Goal: Task Accomplishment & Management: Use online tool/utility

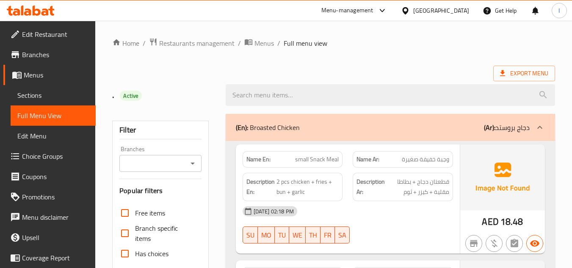
click at [372, 8] on div "Menu-management" at bounding box center [347, 11] width 52 height 10
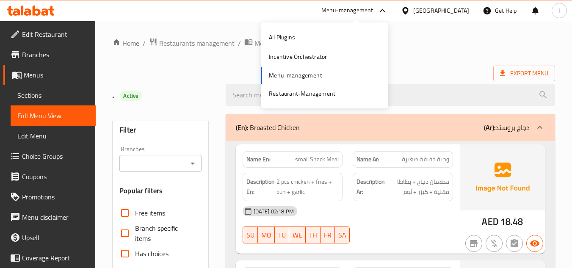
click at [451, 8] on div "United Arab Emirates" at bounding box center [441, 10] width 56 height 9
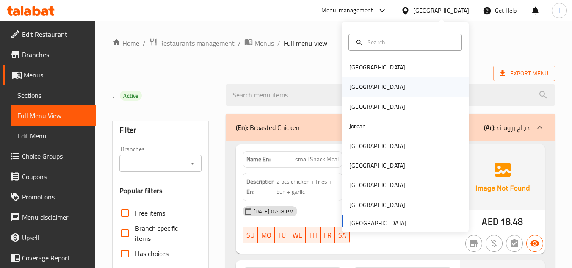
click at [372, 90] on div "[GEOGRAPHIC_DATA]" at bounding box center [405, 86] width 127 height 19
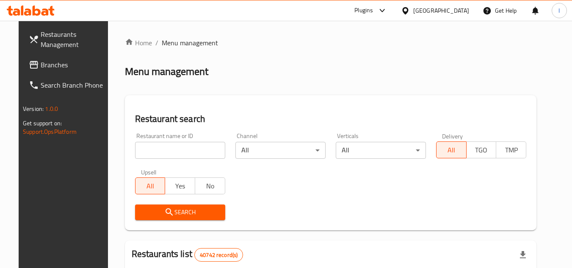
click at [373, 12] on div "Plugins" at bounding box center [363, 11] width 19 height 10
click at [365, 96] on div "Restaurant-Management" at bounding box center [342, 95] width 66 height 9
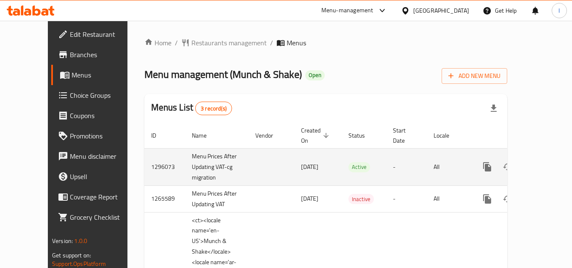
click at [544, 163] on icon "enhanced table" at bounding box center [548, 167] width 8 height 8
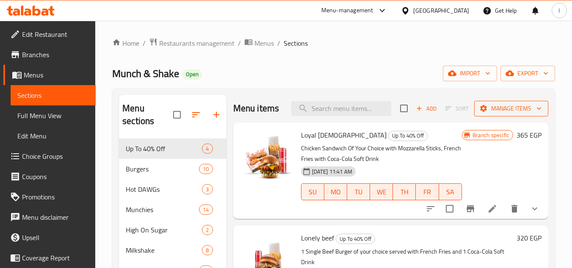
click at [516, 110] on span "Manage items" at bounding box center [511, 108] width 61 height 11
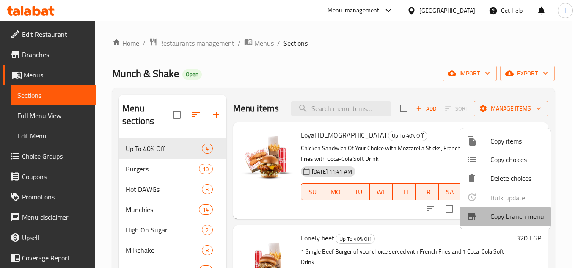
click at [485, 223] on li "Copy branch menu" at bounding box center [505, 216] width 91 height 19
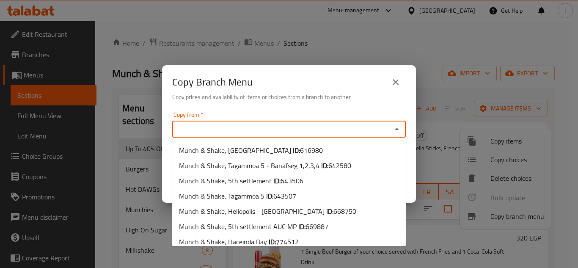
click at [353, 134] on input "Copy from   *" at bounding box center [282, 129] width 215 height 12
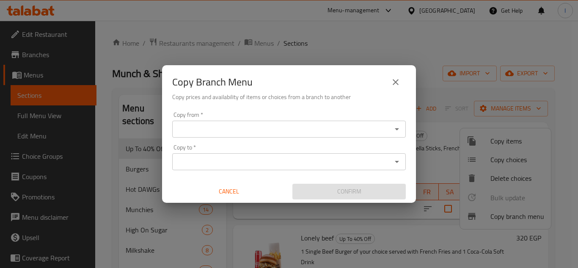
click at [369, 133] on input "Copy from   *" at bounding box center [282, 129] width 215 height 12
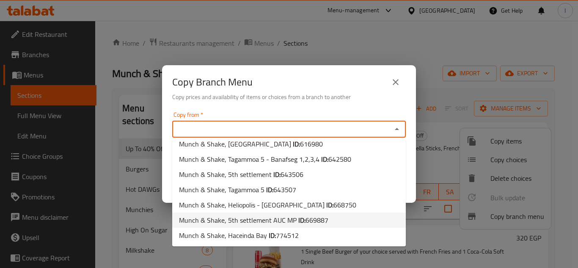
click at [319, 222] on span "669887" at bounding box center [317, 220] width 23 height 13
type input "Munch & Shake, 5th settlement AUC MP"
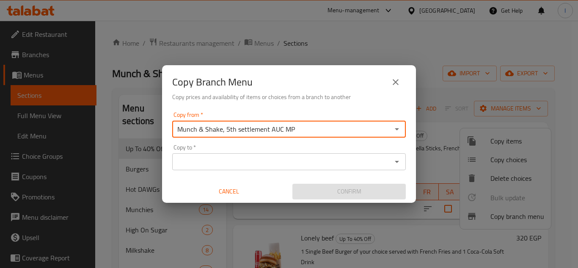
click at [371, 163] on input "Copy to   *" at bounding box center [282, 162] width 215 height 12
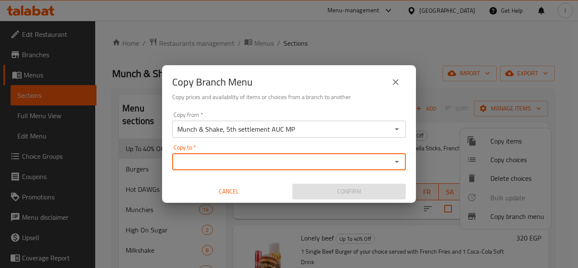
click at [320, 168] on div "Copy to *" at bounding box center [289, 161] width 234 height 17
click at [386, 168] on div "Copy to *" at bounding box center [289, 161] width 234 height 17
click at [402, 157] on div "Copy to *" at bounding box center [289, 161] width 234 height 17
click at [394, 163] on icon "Open" at bounding box center [397, 162] width 10 height 10
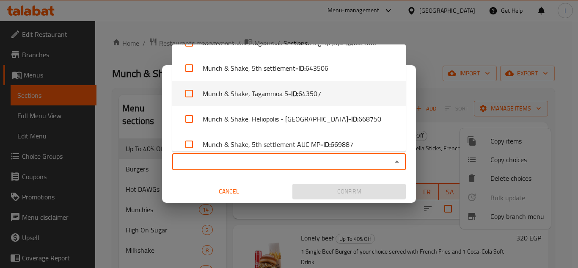
scroll to position [77, 0]
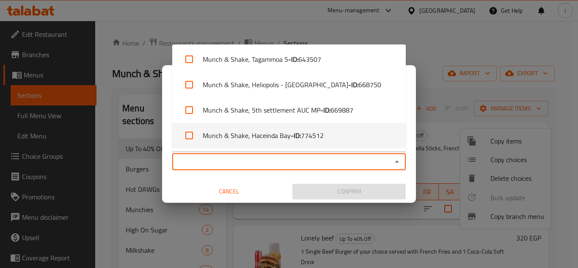
click at [358, 139] on li "Munch & Shake, Haceinda Bay - ID: 774512" at bounding box center [289, 135] width 234 height 25
checkbox input "true"
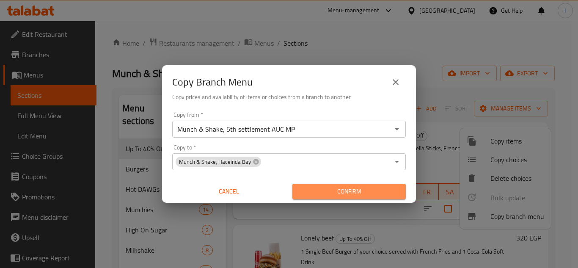
click at [378, 190] on span "Confirm" at bounding box center [349, 191] width 100 height 11
